Goal: Task Accomplishment & Management: Manage account settings

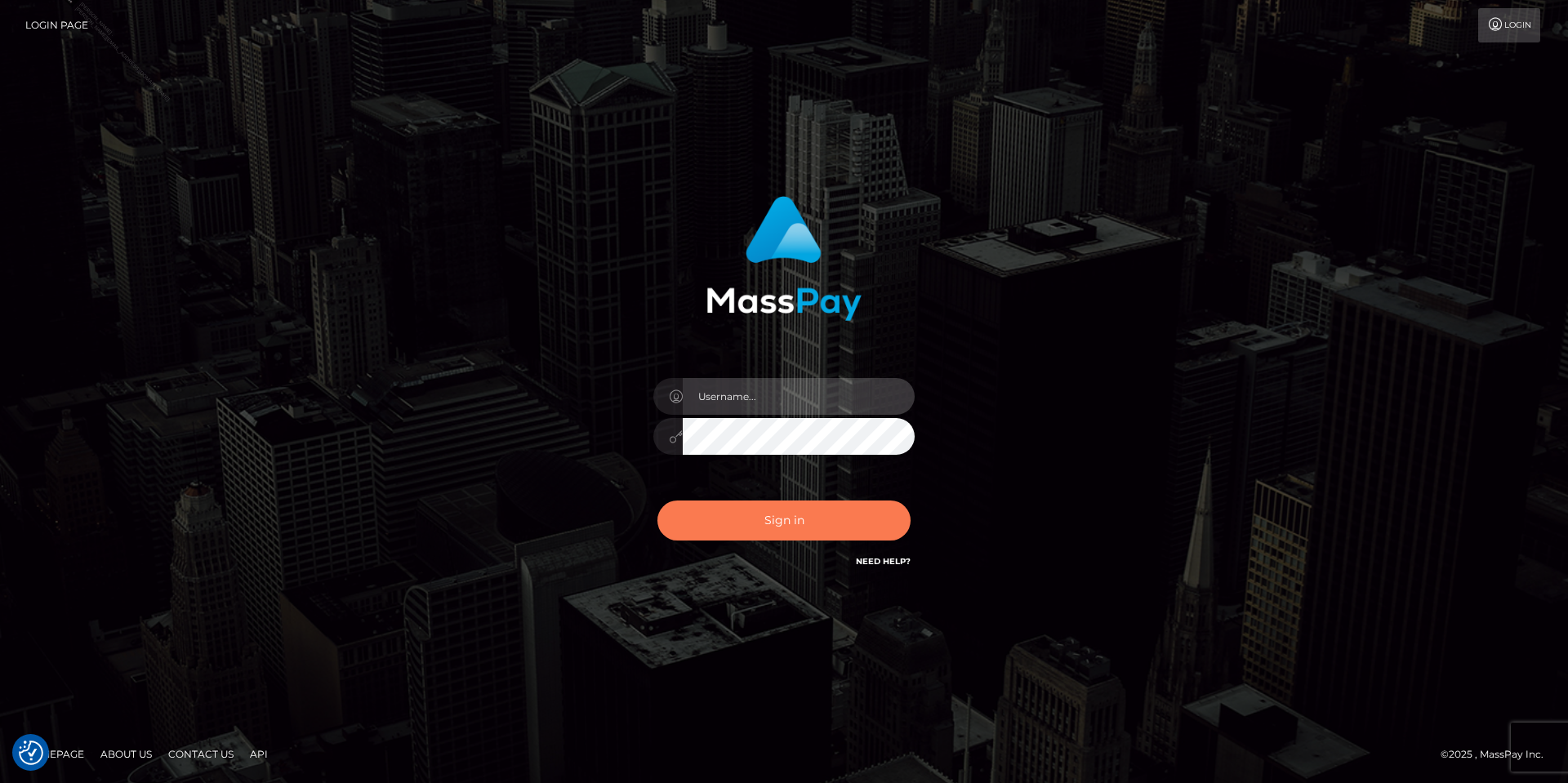
type input "Tania.Silversocial"
click at [775, 528] on button "Sign in" at bounding box center [784, 520] width 253 height 40
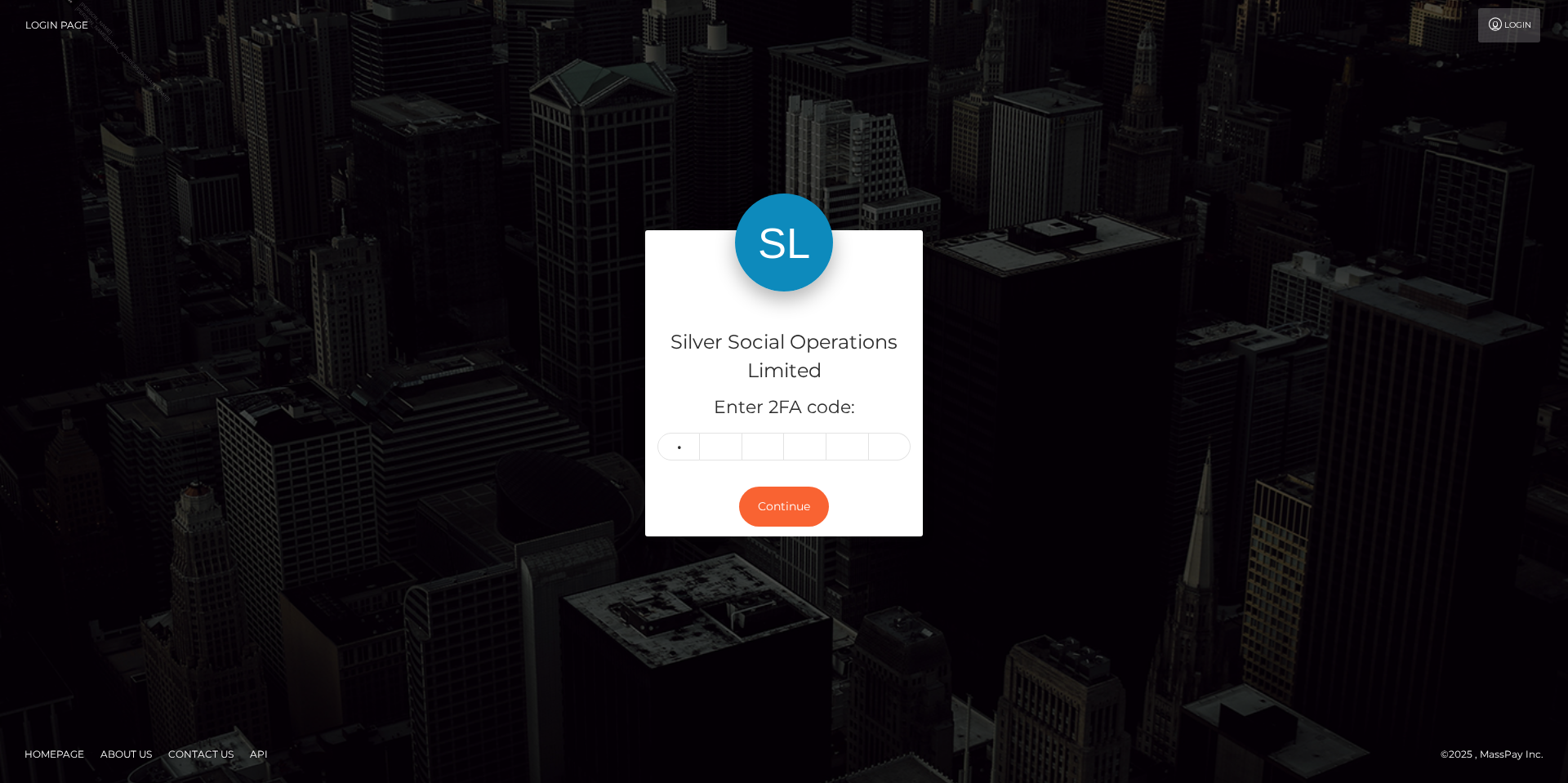
type input "7"
type input "1"
type input "6"
type input "4"
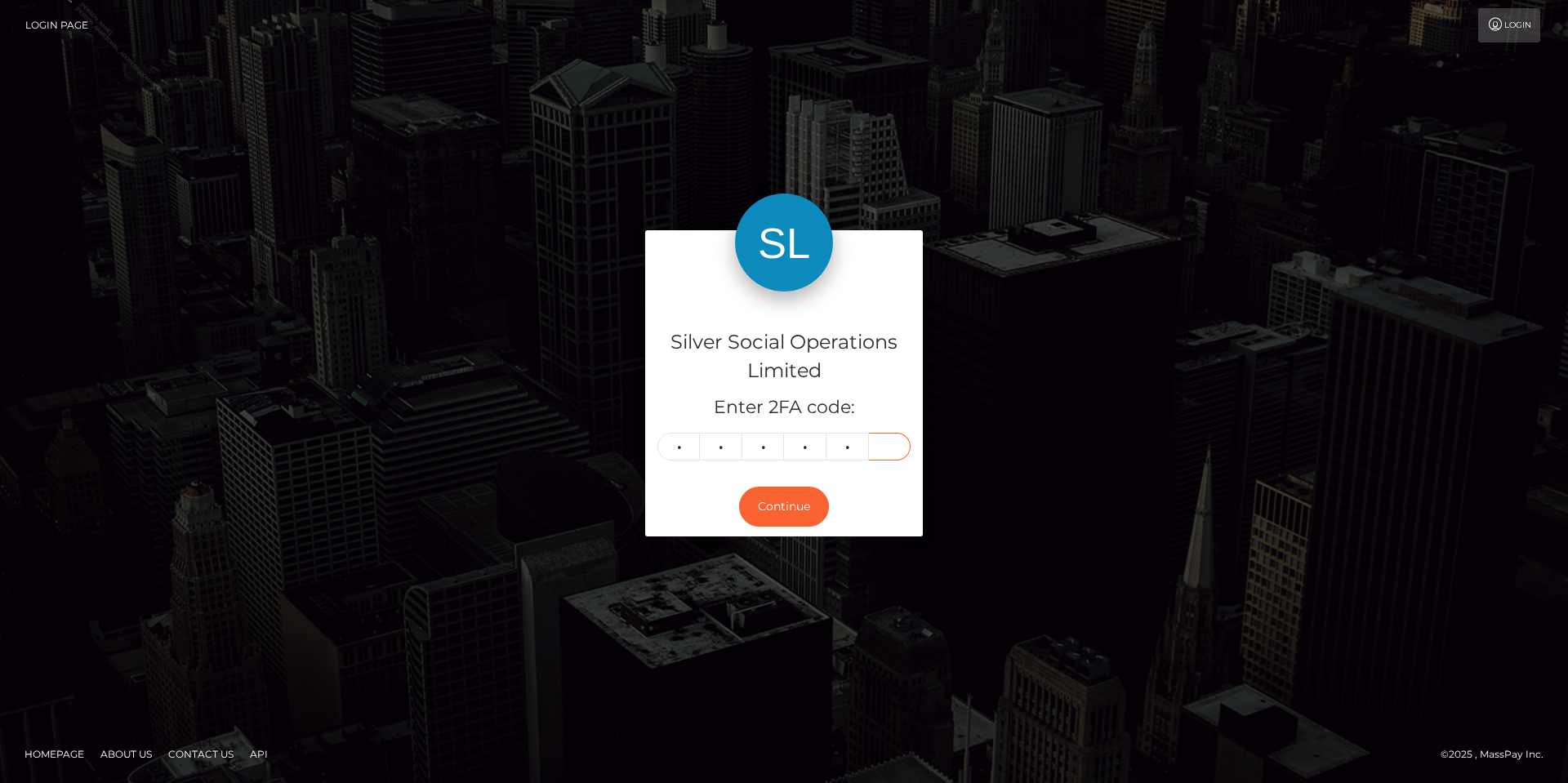
type input "5"
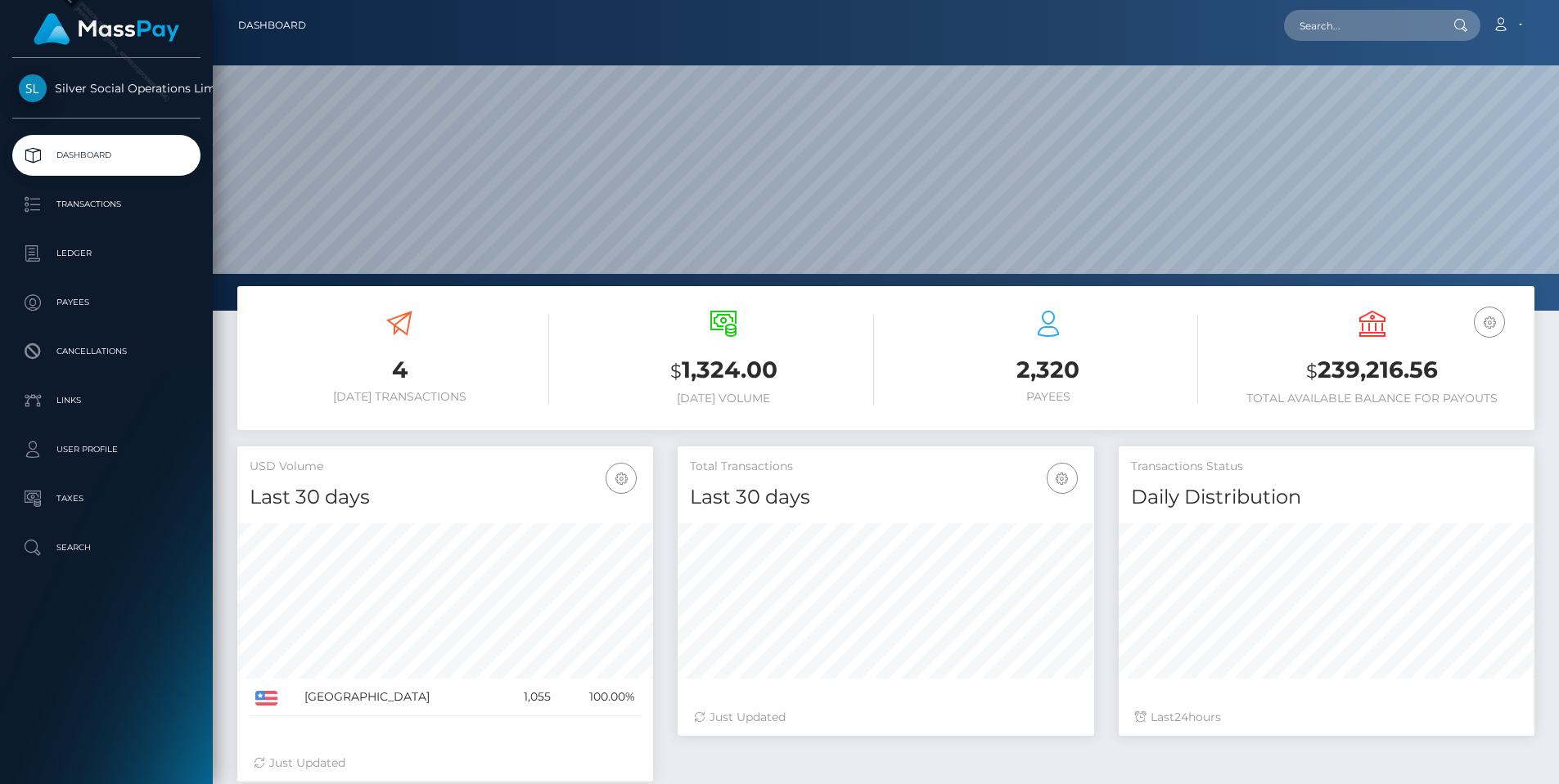
scroll to position [290, 417]
drag, startPoint x: 1450, startPoint y: 375, endPoint x: 1320, endPoint y: 377, distance: 130.0
click at [1320, 377] on h3 "$ 239,216.56" at bounding box center [1372, 371] width 299 height 34
copy h3 "239,216.56"
